Goal: Task Accomplishment & Management: Use online tool/utility

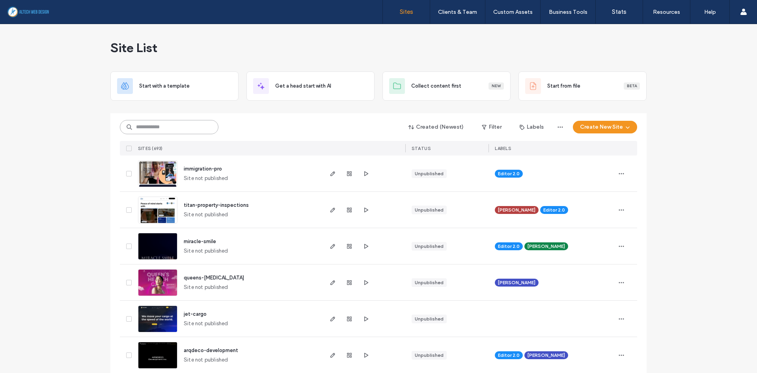
click at [175, 131] on input at bounding box center [169, 127] width 99 height 14
type input "****"
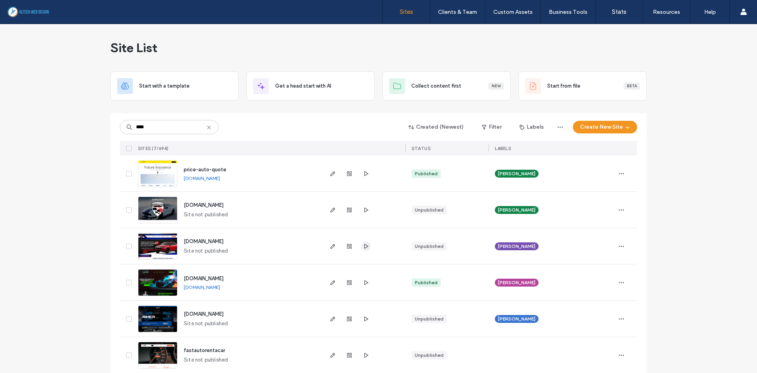
click at [363, 246] on icon "button" at bounding box center [366, 246] width 6 height 6
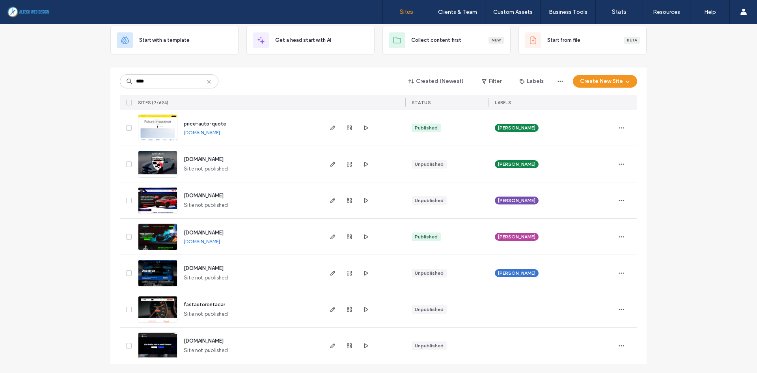
scroll to position [46, 0]
click at [364, 235] on use "button" at bounding box center [366, 236] width 4 height 5
drag, startPoint x: 166, startPoint y: 83, endPoint x: 107, endPoint y: 81, distance: 59.6
click at [107, 81] on div "Site List Start with a template Get a head start with AI Collect content first …" at bounding box center [378, 175] width 757 height 395
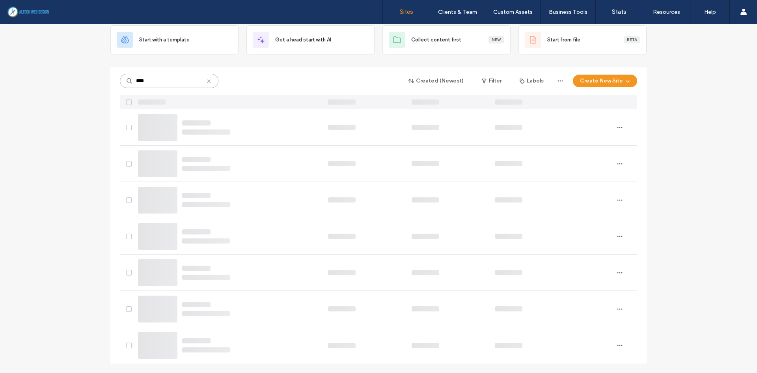
scroll to position [0, 0]
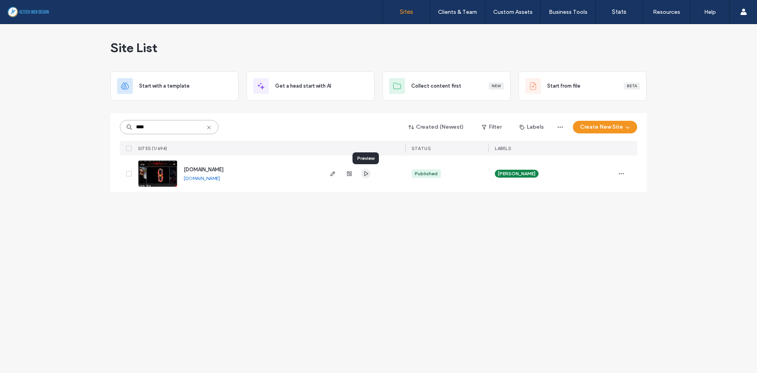
type input "****"
click at [366, 177] on span "button" at bounding box center [365, 173] width 9 height 9
click at [365, 175] on use "button" at bounding box center [366, 173] width 4 height 5
click at [335, 175] on icon "button" at bounding box center [333, 173] width 6 height 6
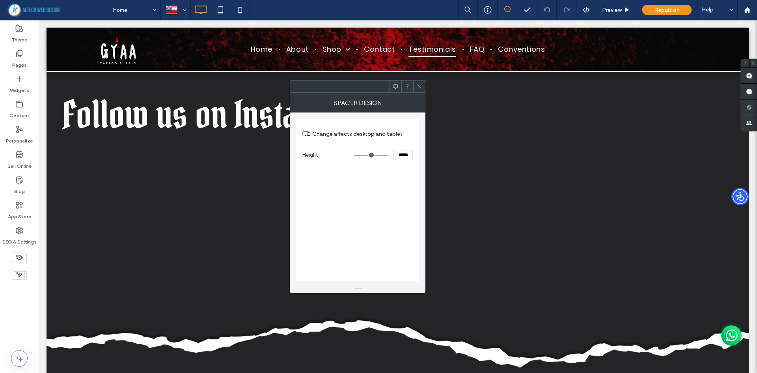
scroll to position [2840, 0]
click at [419, 89] on icon at bounding box center [420, 86] width 6 height 6
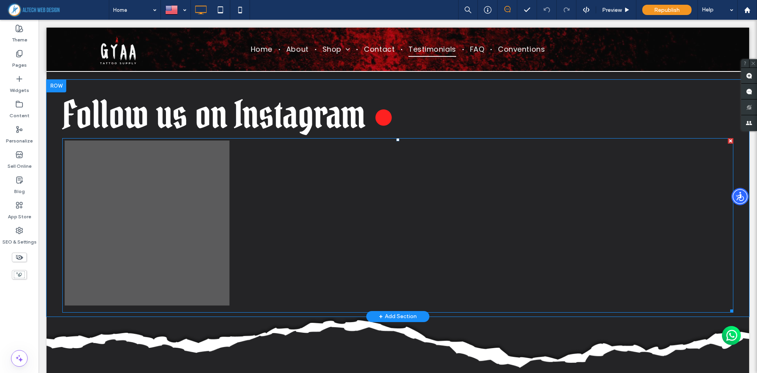
click at [145, 217] on link at bounding box center [147, 222] width 175 height 175
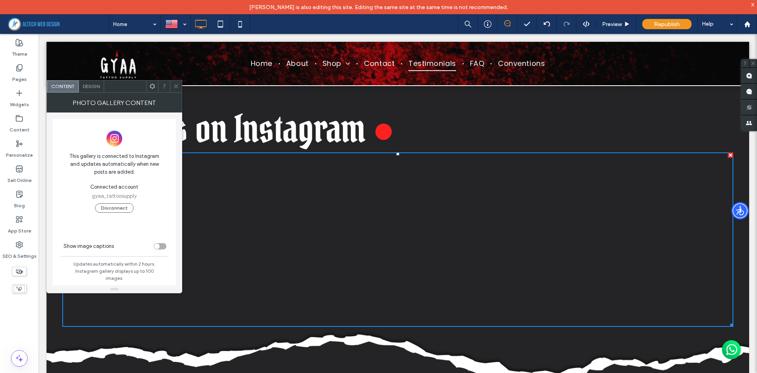
click at [178, 86] on icon at bounding box center [176, 86] width 6 height 6
